Goal: Information Seeking & Learning: Learn about a topic

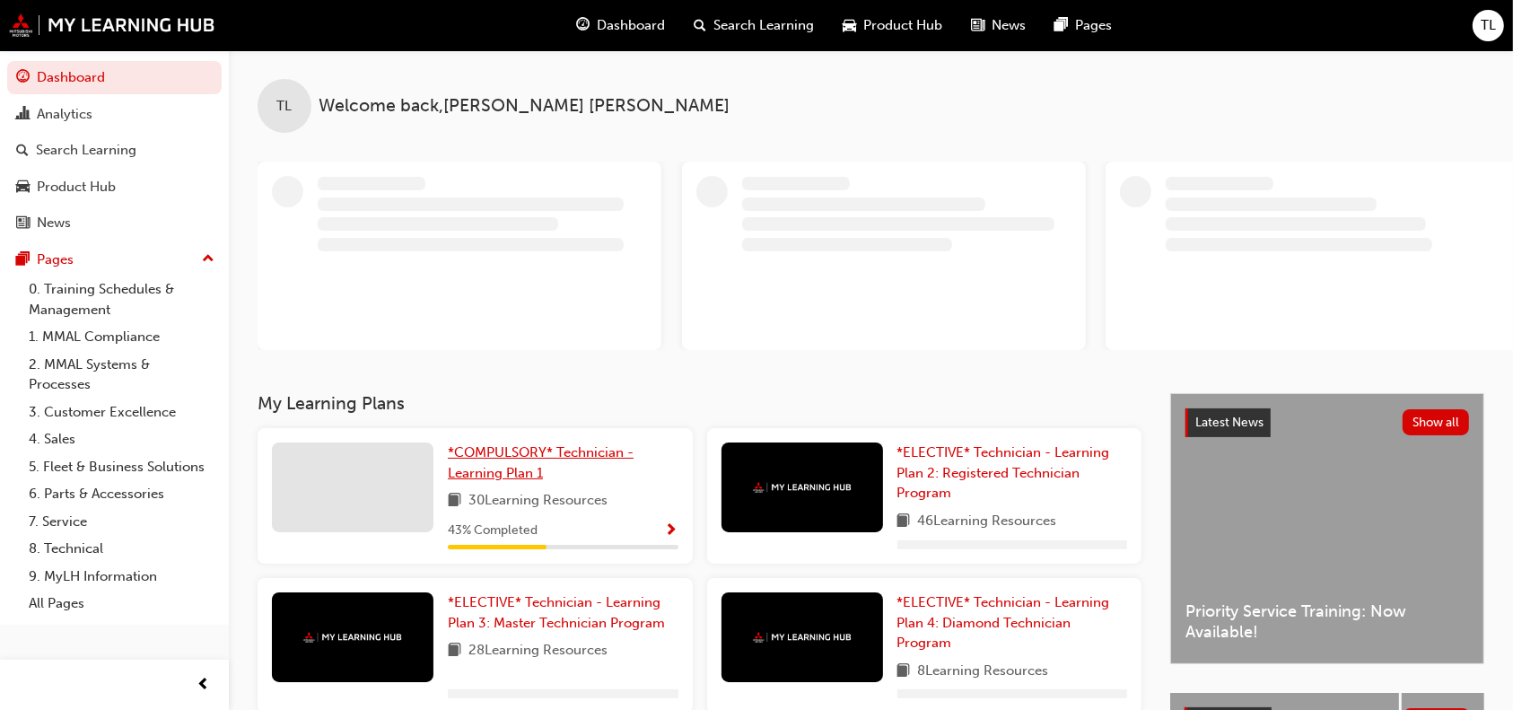
click at [546, 468] on link "*COMPULSORY* Technician - Learning Plan 1" at bounding box center [563, 462] width 231 height 40
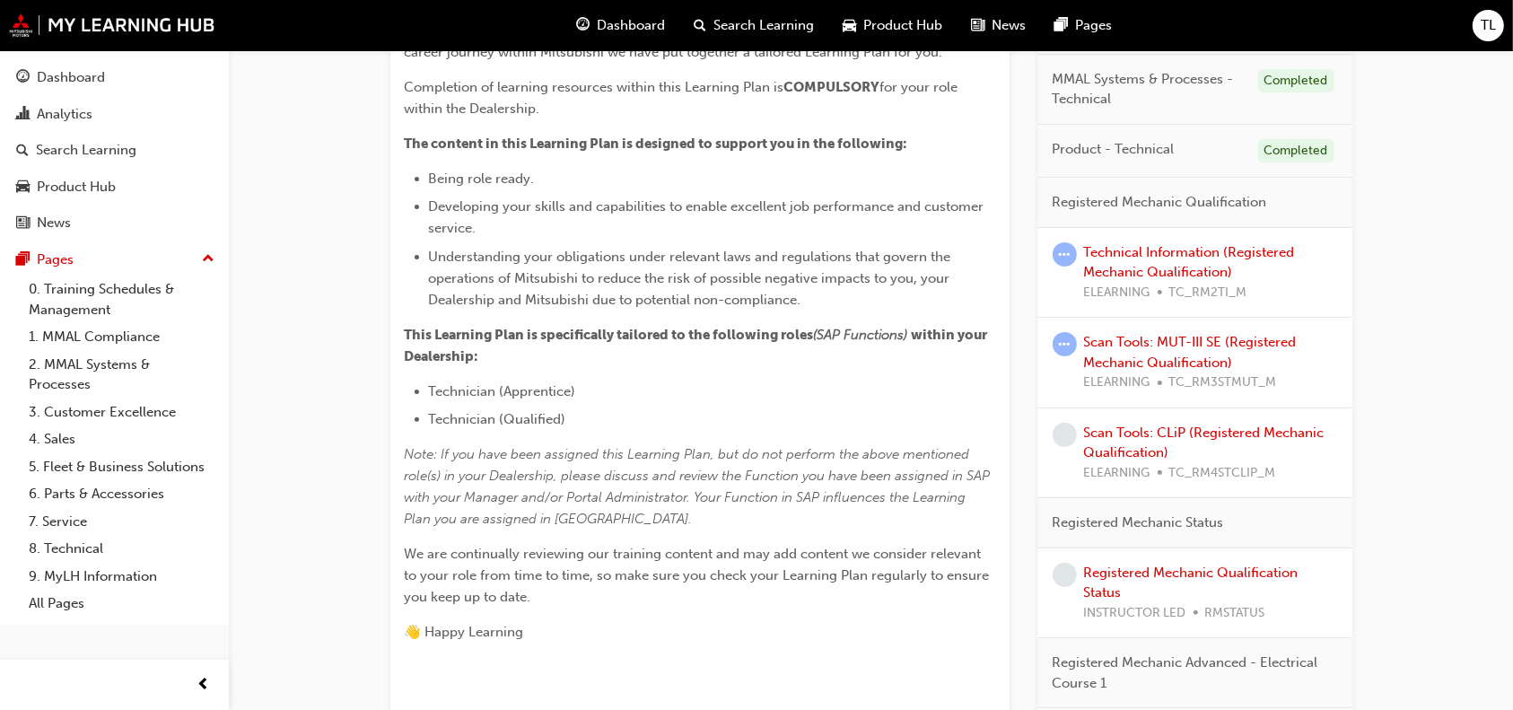
scroll to position [473, 0]
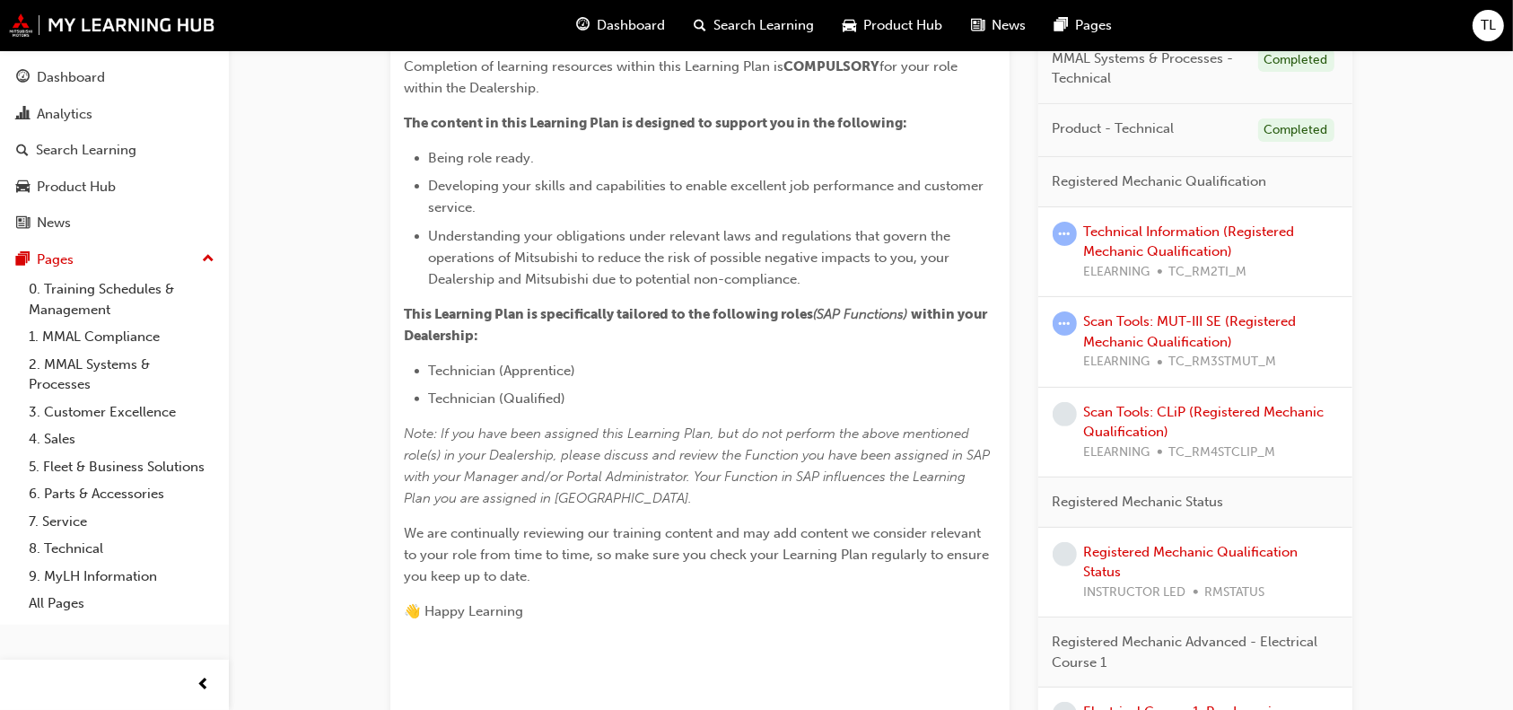
click at [1170, 239] on div "Technical Information (Registered Mechanic Qualification) ELEARNING TC_RM2TI_M" at bounding box center [1211, 252] width 254 height 61
click at [1198, 237] on link "Technical Information (Registered Mechanic Qualification)" at bounding box center [1189, 241] width 211 height 37
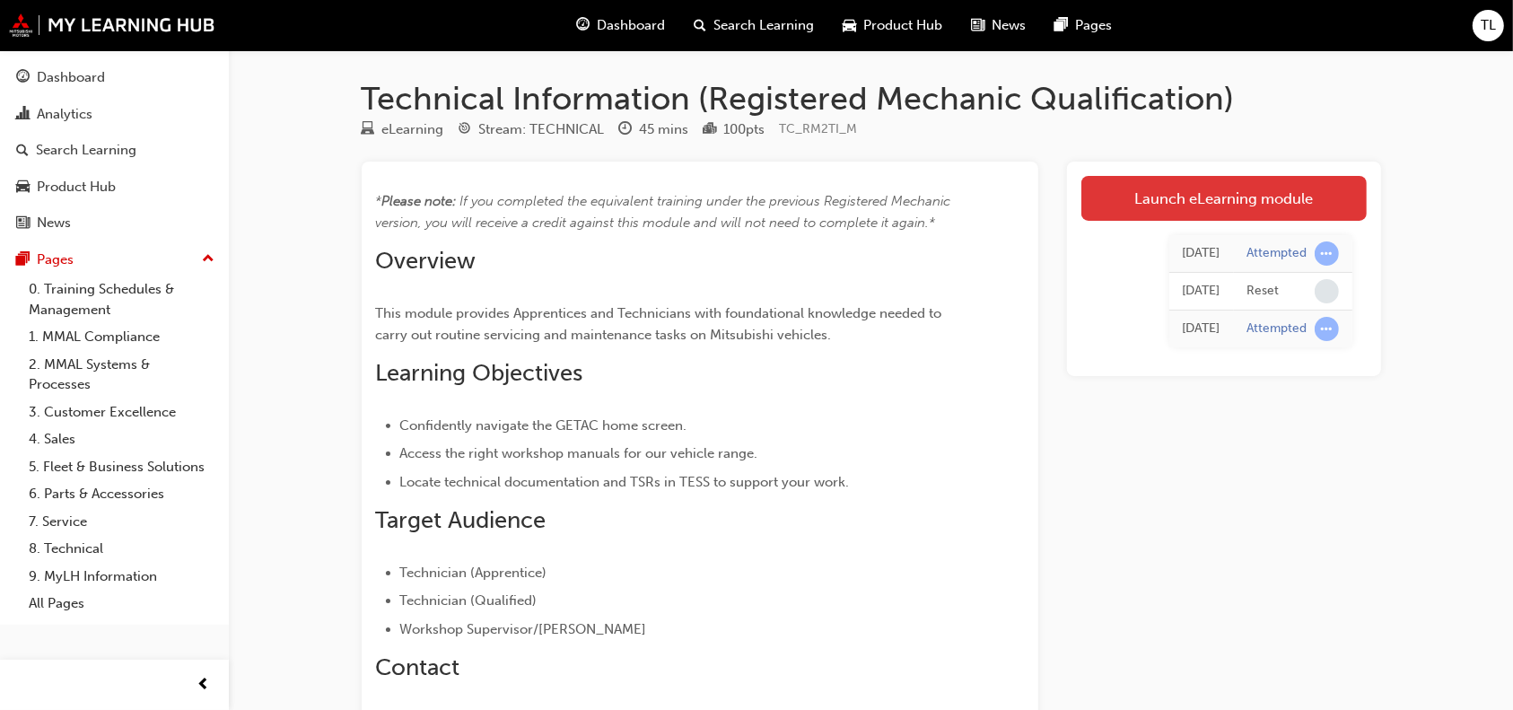
click at [1270, 203] on link "Launch eLearning module" at bounding box center [1223, 198] width 285 height 45
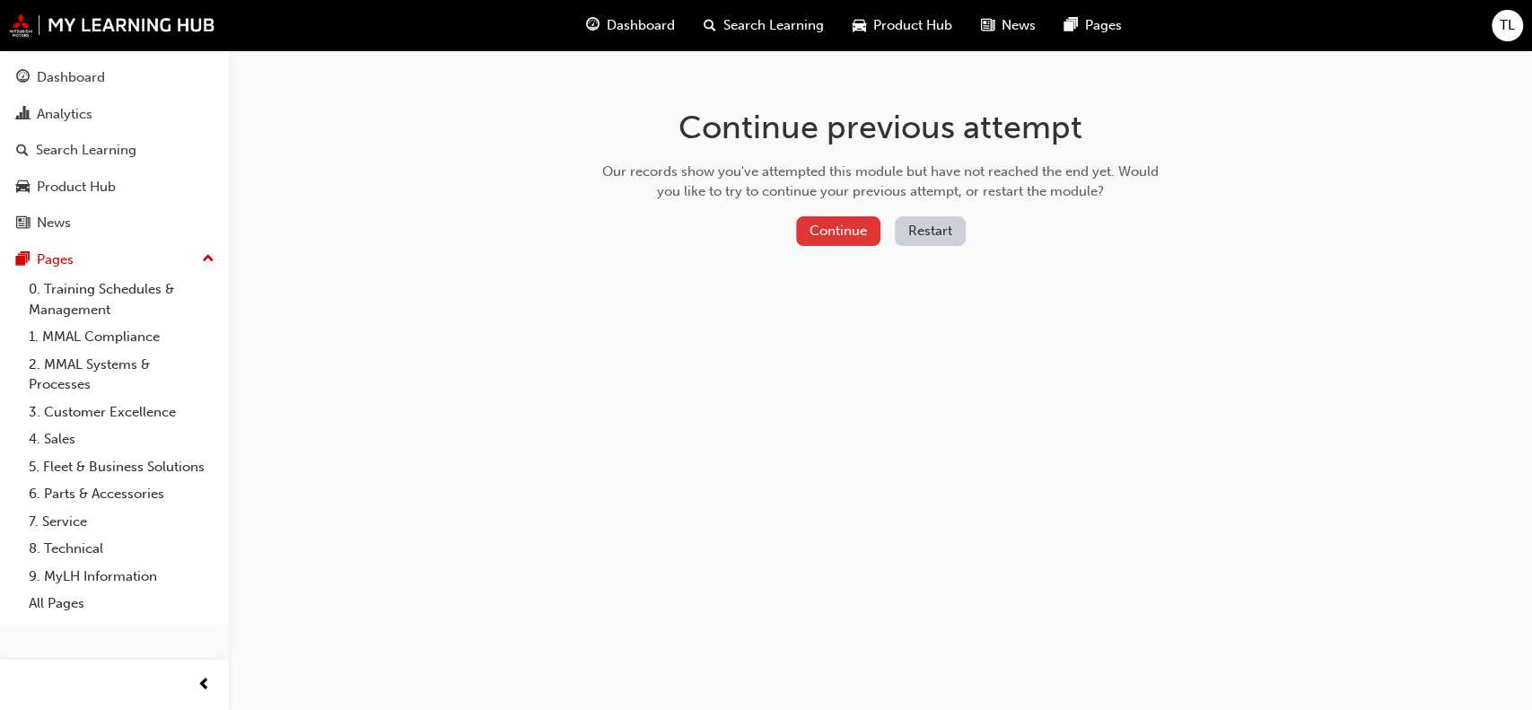
click at [836, 223] on button "Continue" at bounding box center [838, 231] width 84 height 30
